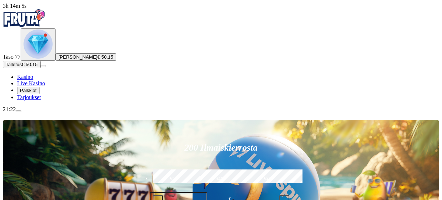
click at [18, 111] on span "menu icon" at bounding box center [18, 111] width 0 height 0
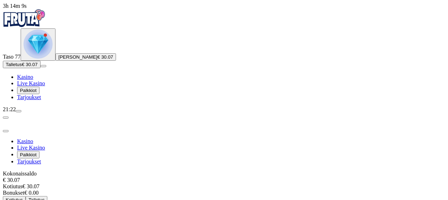
click at [23, 197] on span "Kotiutus" at bounding box center [14, 199] width 17 height 5
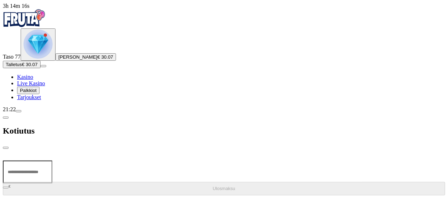
click at [52, 161] on input "number" at bounding box center [27, 172] width 49 height 23
type input "**"
click at [213, 186] on span "Ulosmaksu" at bounding box center [224, 188] width 22 height 5
click at [6, 148] on span "close icon" at bounding box center [6, 148] width 0 height 0
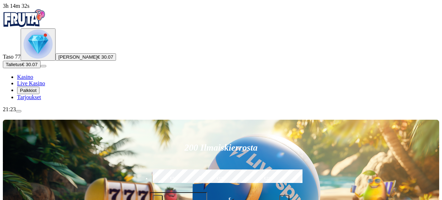
click at [18, 111] on span "menu icon" at bounding box center [18, 111] width 0 height 0
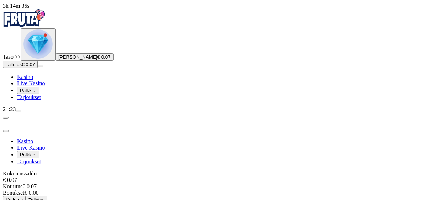
scroll to position [52, 0]
